Goal: Task Accomplishment & Management: Complete application form

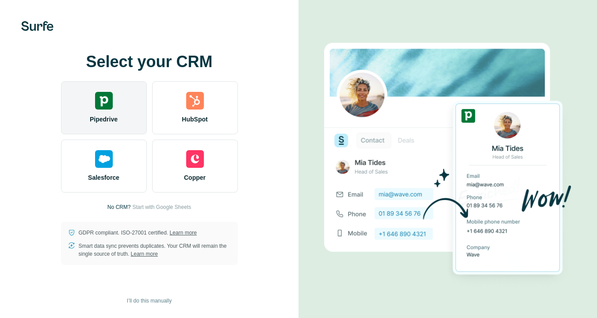
click at [101, 110] on div "Pipedrive" at bounding box center [104, 107] width 86 height 53
click at [109, 112] on div "Pipedrive" at bounding box center [104, 107] width 86 height 53
